Goal: Navigation & Orientation: Find specific page/section

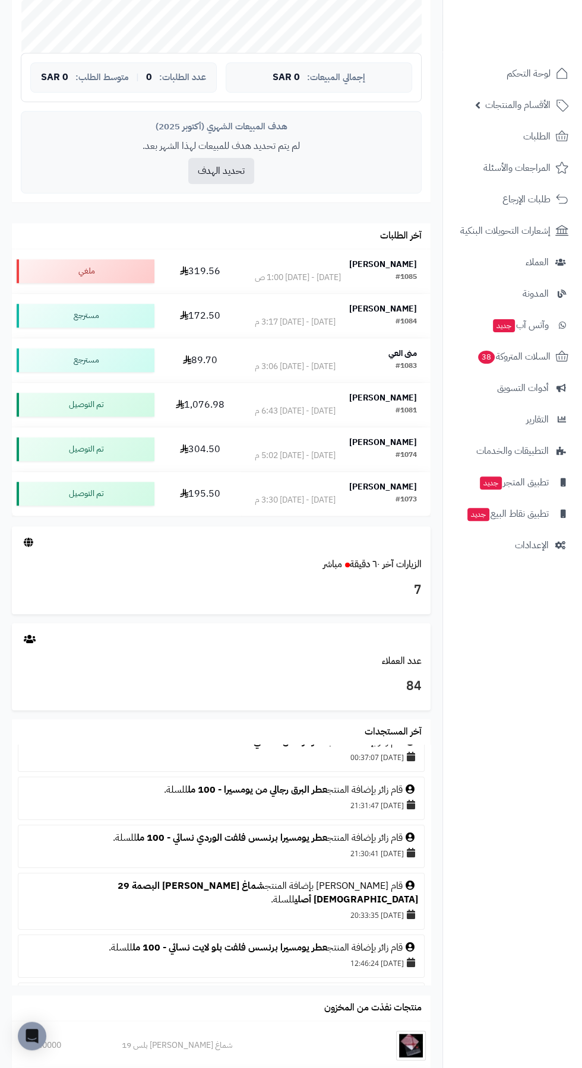
scroll to position [514, 0]
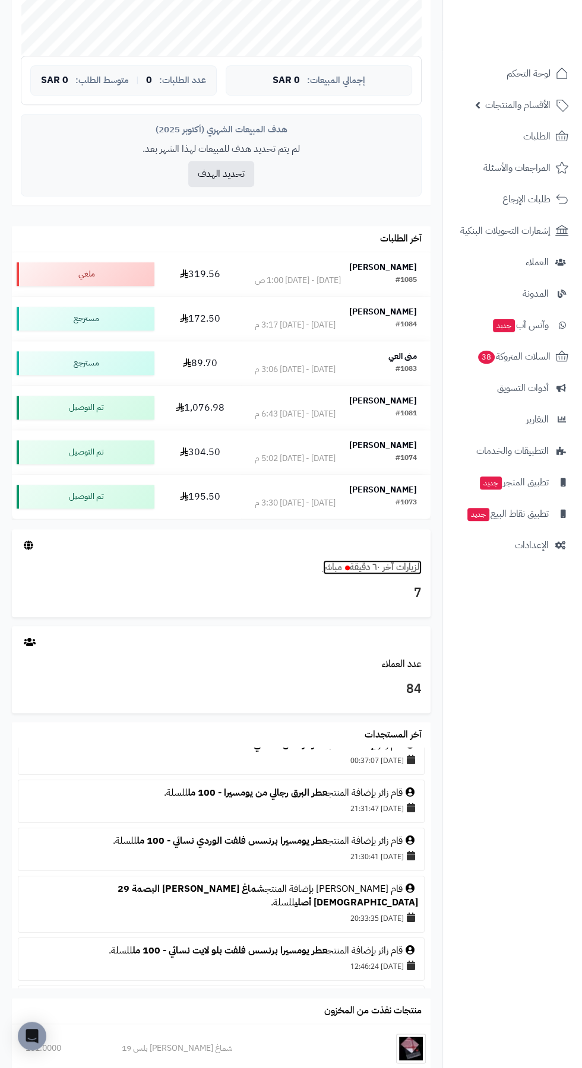
click at [375, 566] on link "الزيارات آخر ٦٠ دقيقة مباشر" at bounding box center [372, 567] width 99 height 14
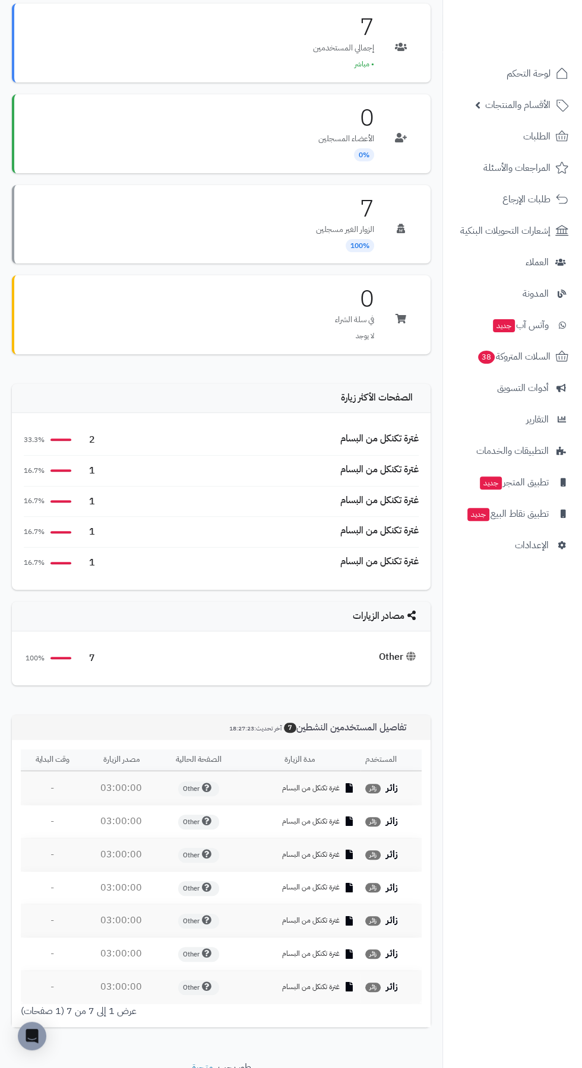
scroll to position [157, 0]
